Goal: Transaction & Acquisition: Subscribe to service/newsletter

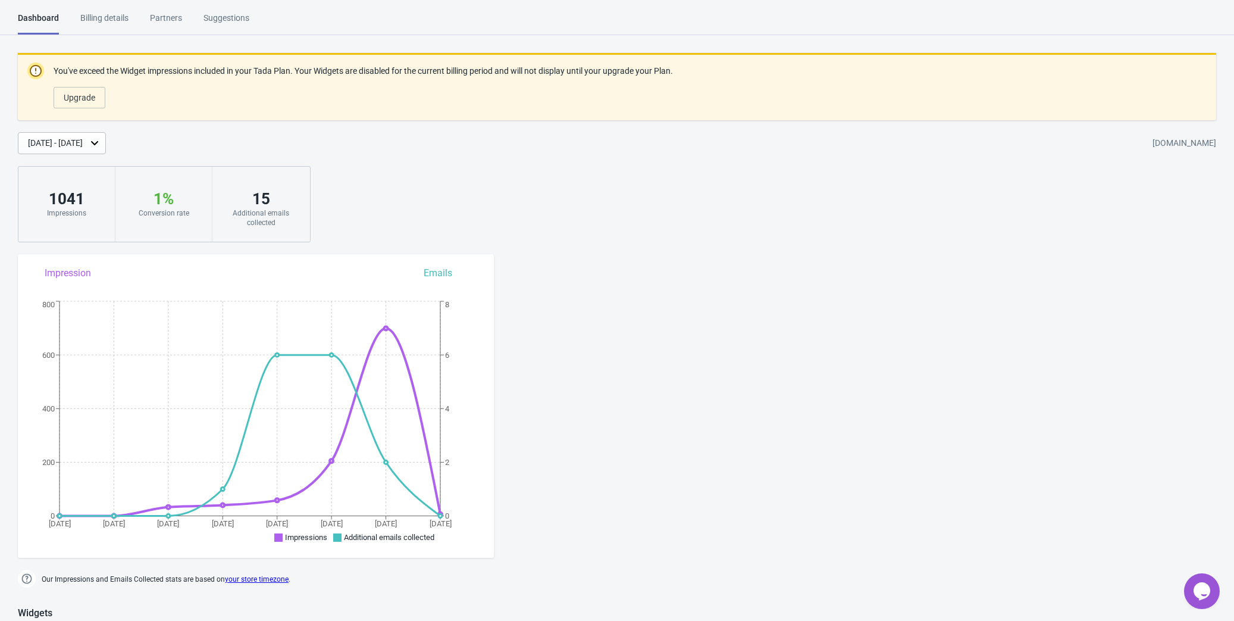
click at [113, 20] on div "Billing details" at bounding box center [104, 22] width 48 height 21
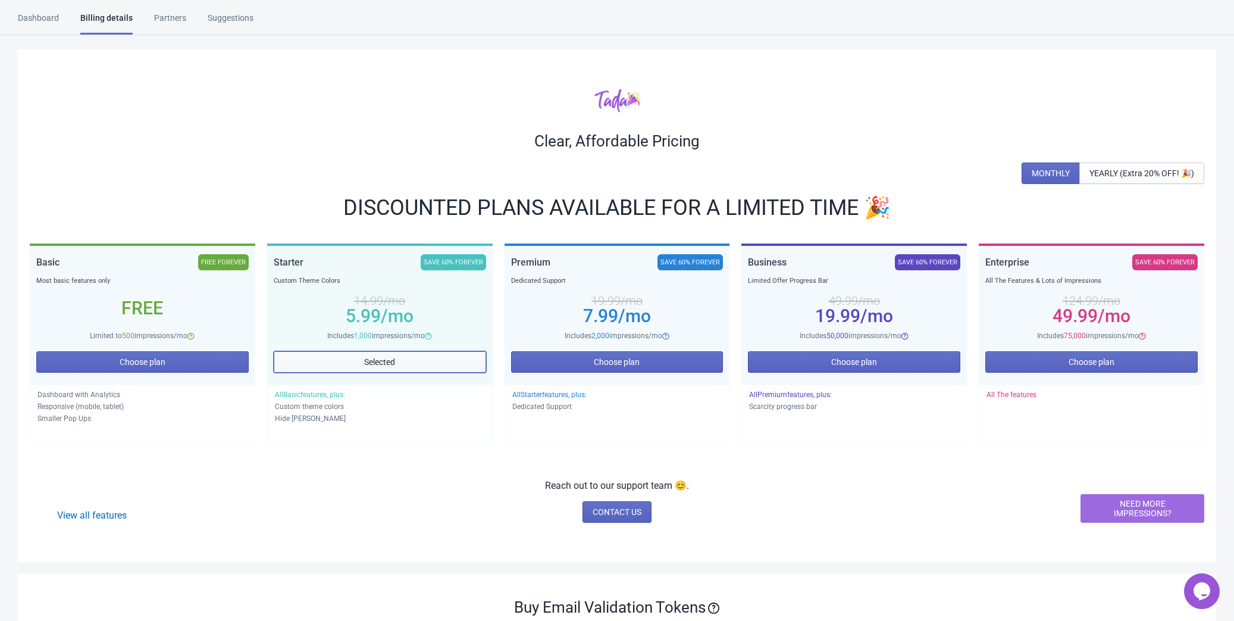
click at [412, 361] on button "Selected" at bounding box center [380, 361] width 212 height 21
click at [417, 362] on button "Selected" at bounding box center [380, 361] width 212 height 21
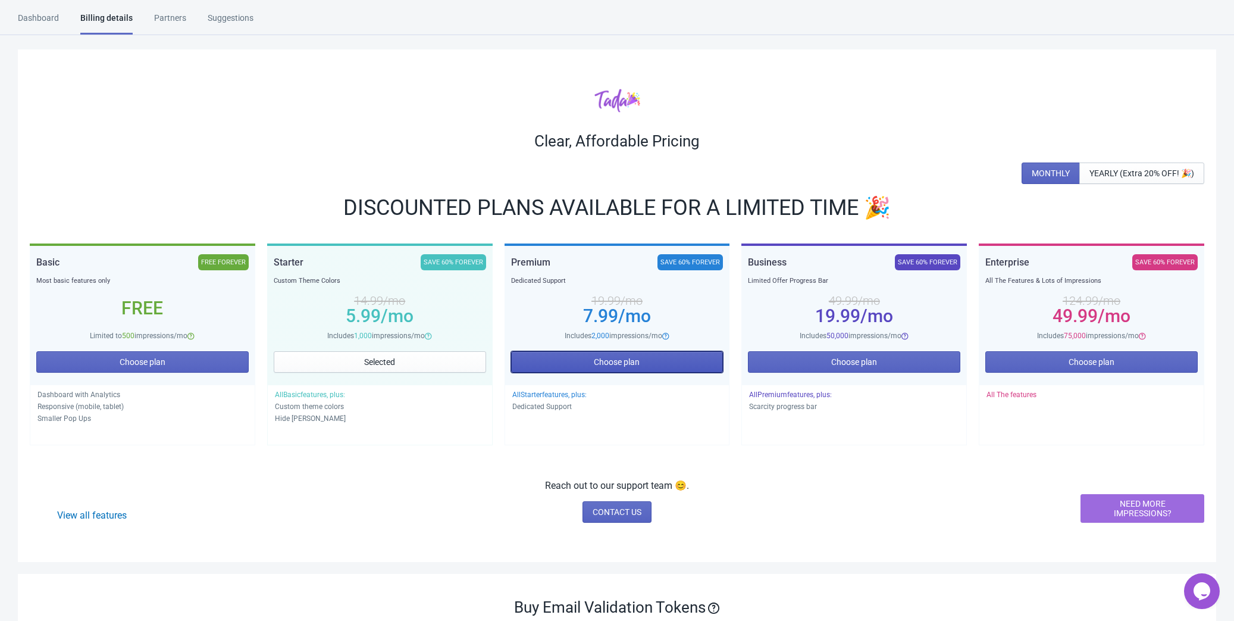
click at [596, 362] on span "Choose plan" at bounding box center [617, 362] width 46 height 10
click at [620, 365] on span "Choose plan" at bounding box center [617, 362] width 46 height 10
click at [33, 23] on div "Dashboard" at bounding box center [38, 22] width 41 height 21
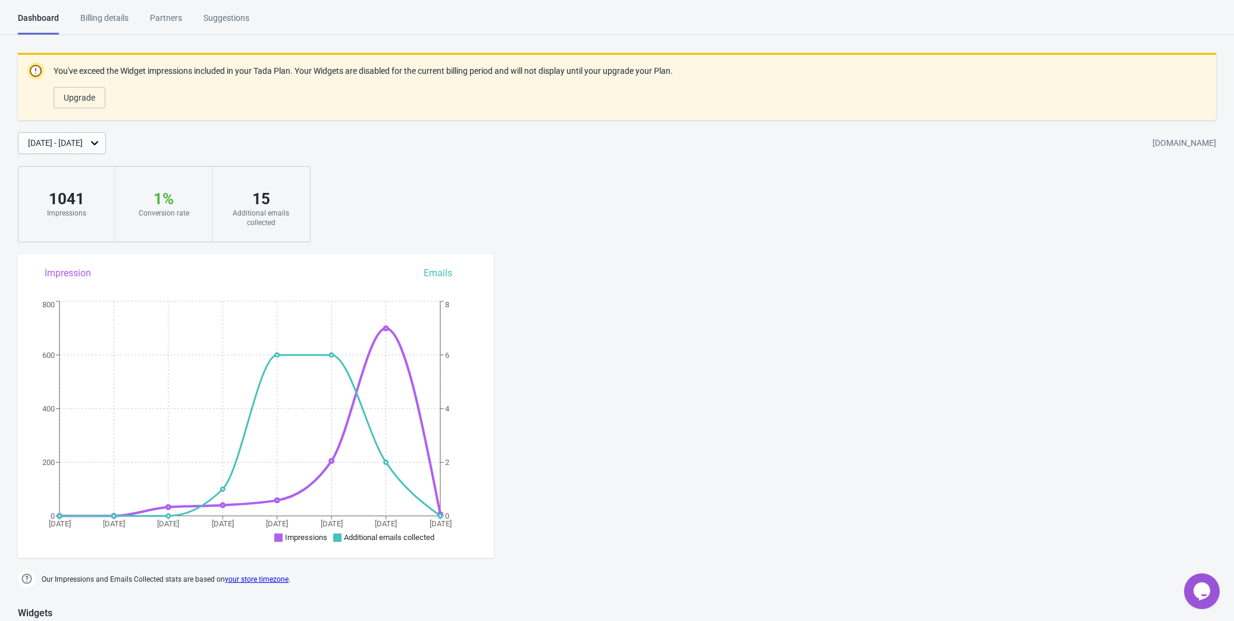
click at [112, 22] on div "Billing details" at bounding box center [104, 22] width 48 height 21
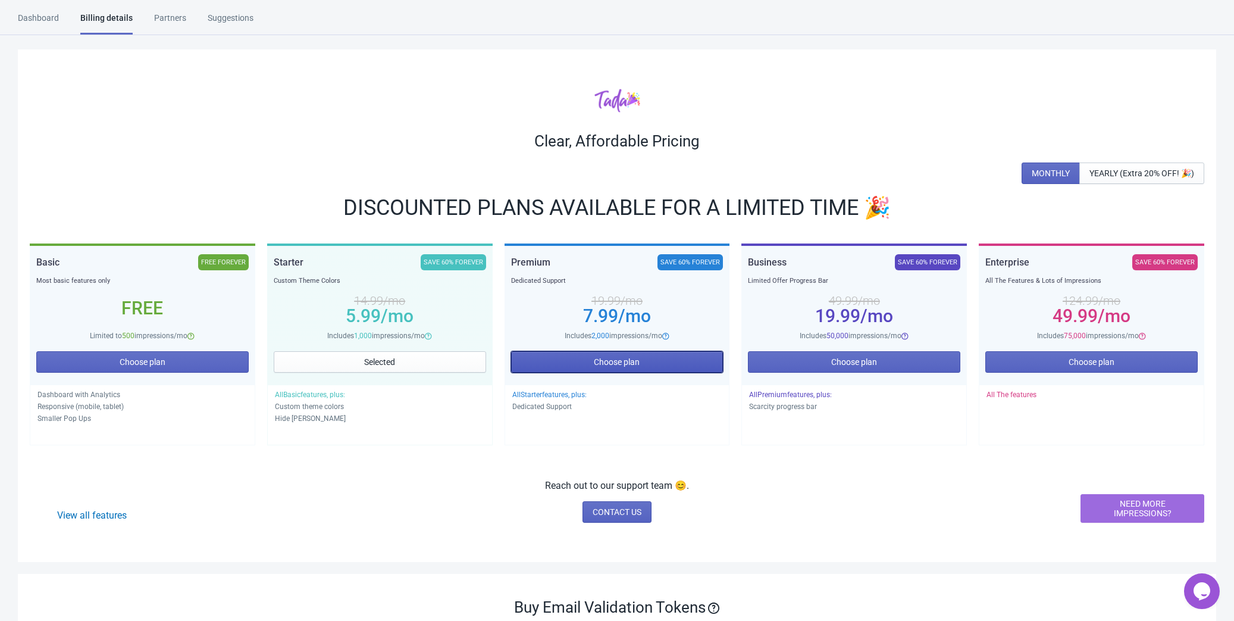
click at [628, 355] on button "Choose plan" at bounding box center [617, 361] width 212 height 21
